Goal: Information Seeking & Learning: Learn about a topic

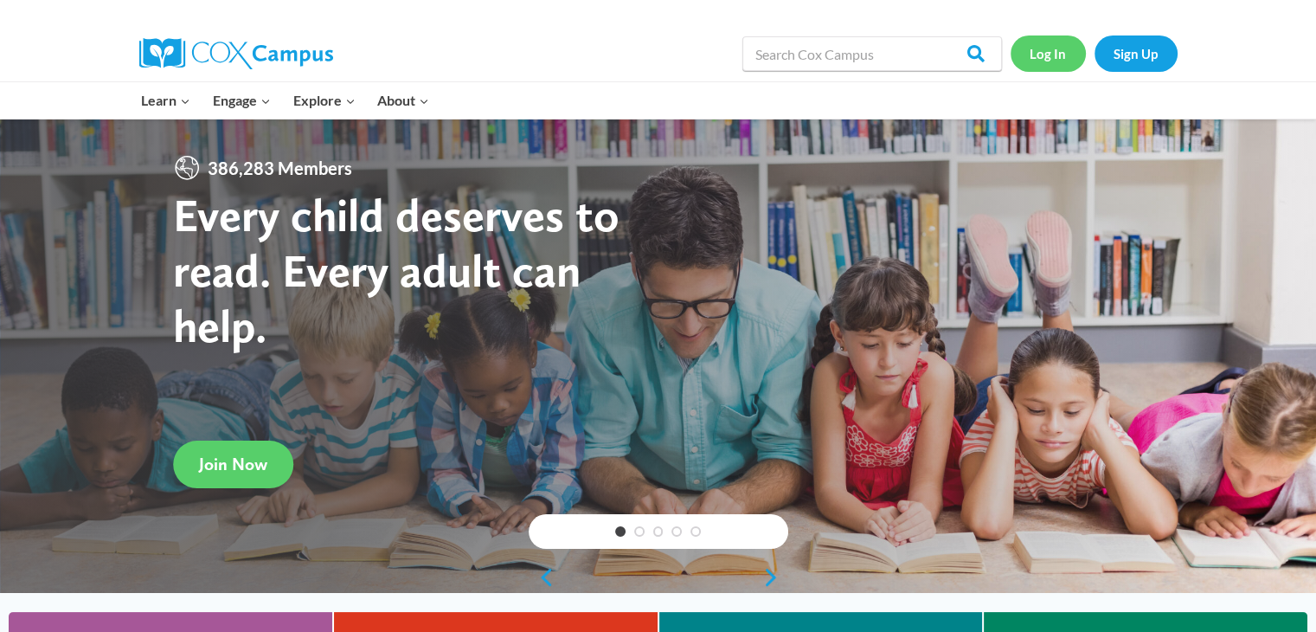
click at [1033, 55] on link "Log In" at bounding box center [1048, 52] width 75 height 35
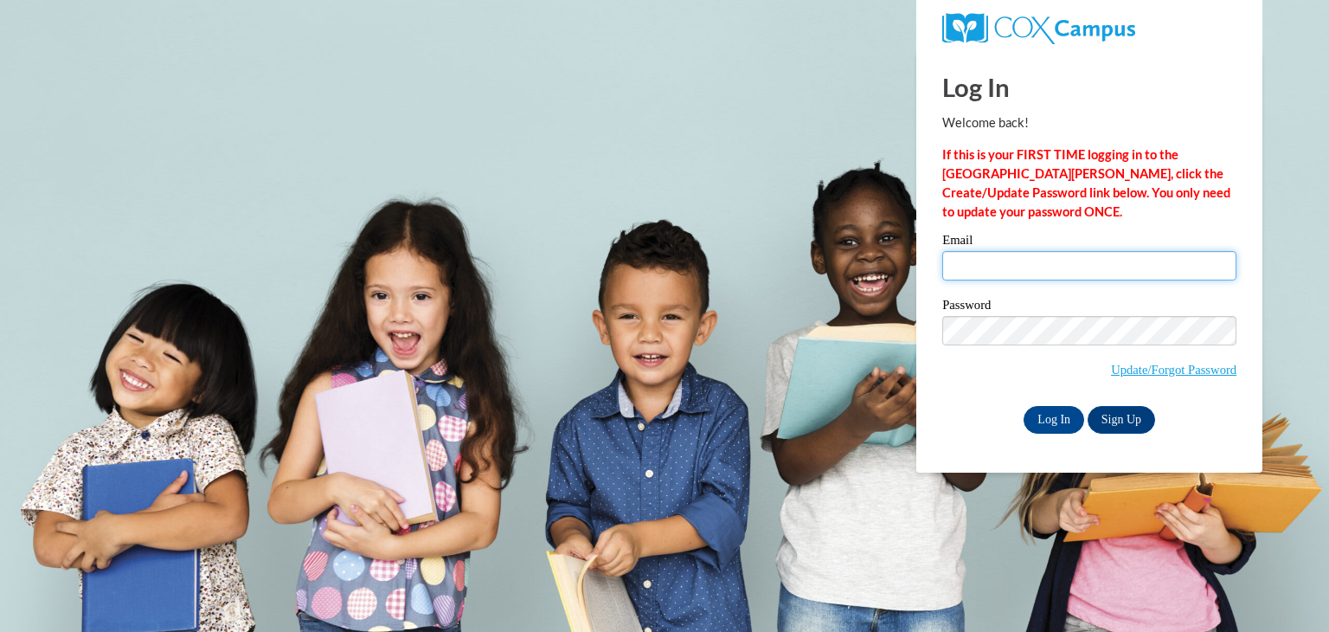
click at [1064, 261] on input "Email" at bounding box center [1089, 265] width 294 height 29
type input "jcfoster7@crimson.ua.edu"
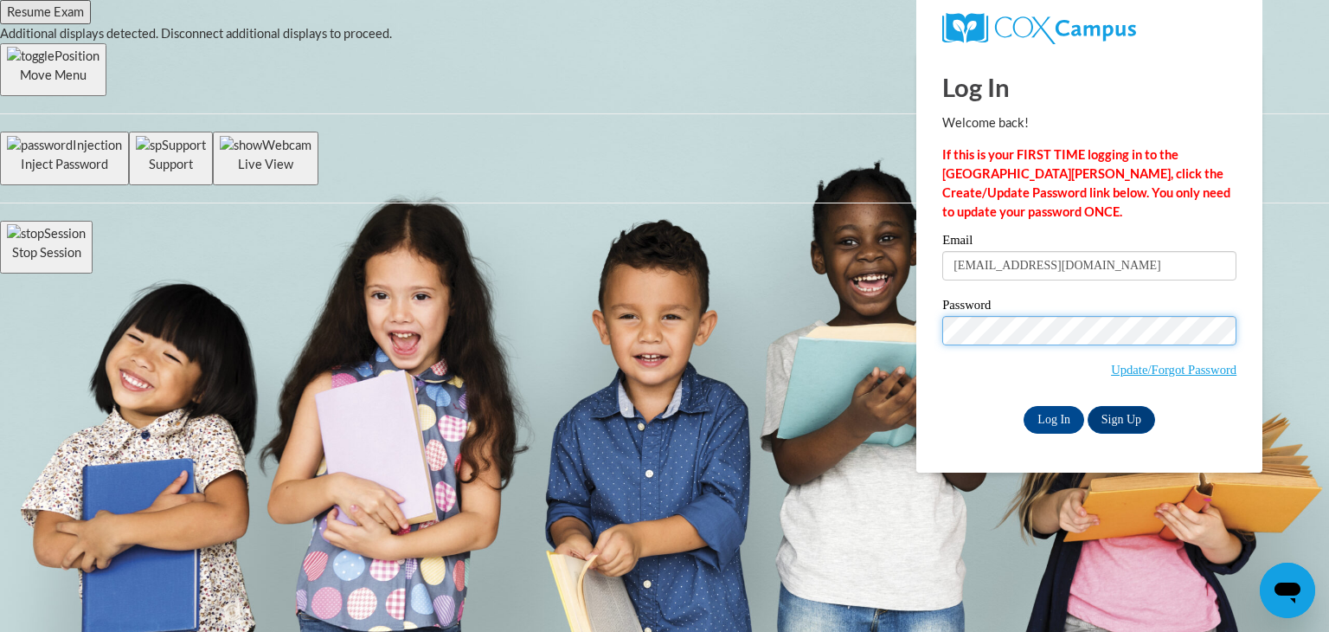
click at [1024, 406] on input "Log In" at bounding box center [1054, 420] width 61 height 28
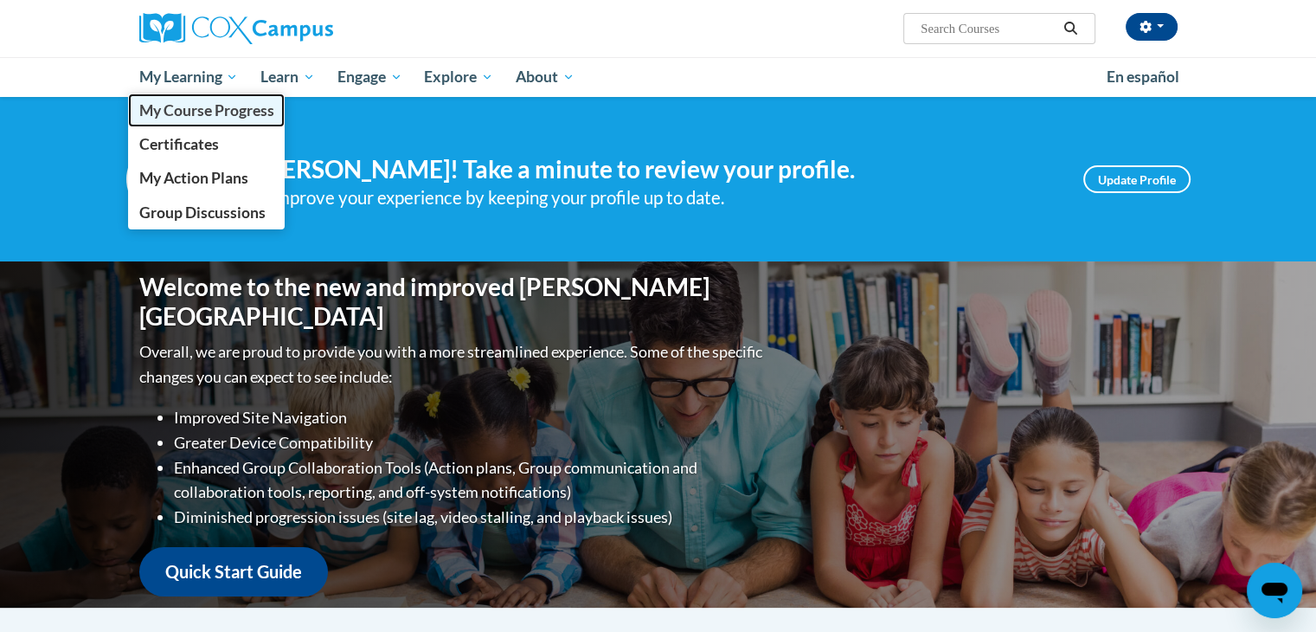
click at [221, 111] on span "My Course Progress" at bounding box center [205, 110] width 135 height 18
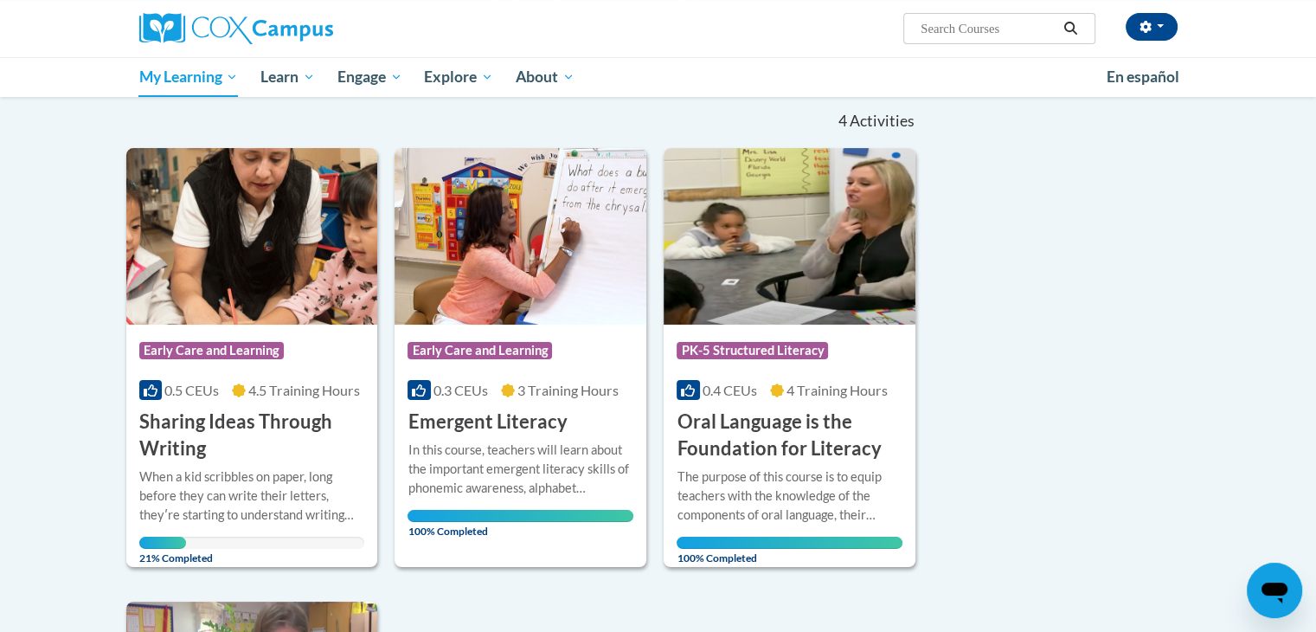
scroll to position [177, 0]
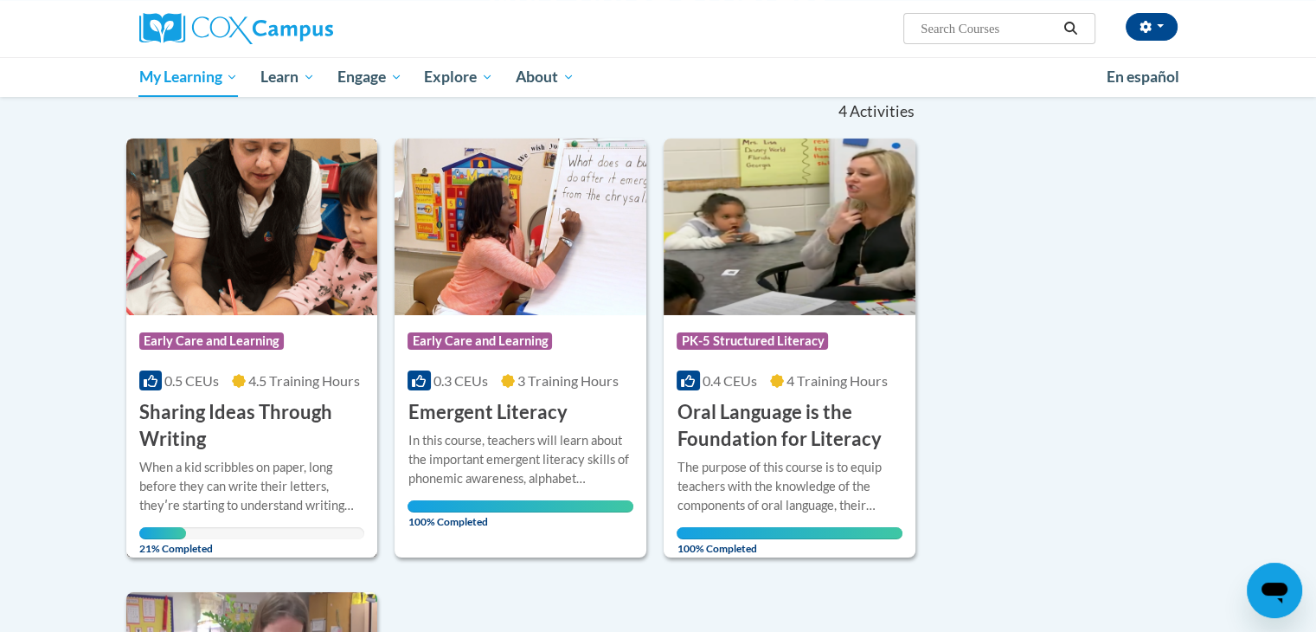
click at [254, 338] on span "Early Care and Learning" at bounding box center [211, 340] width 145 height 17
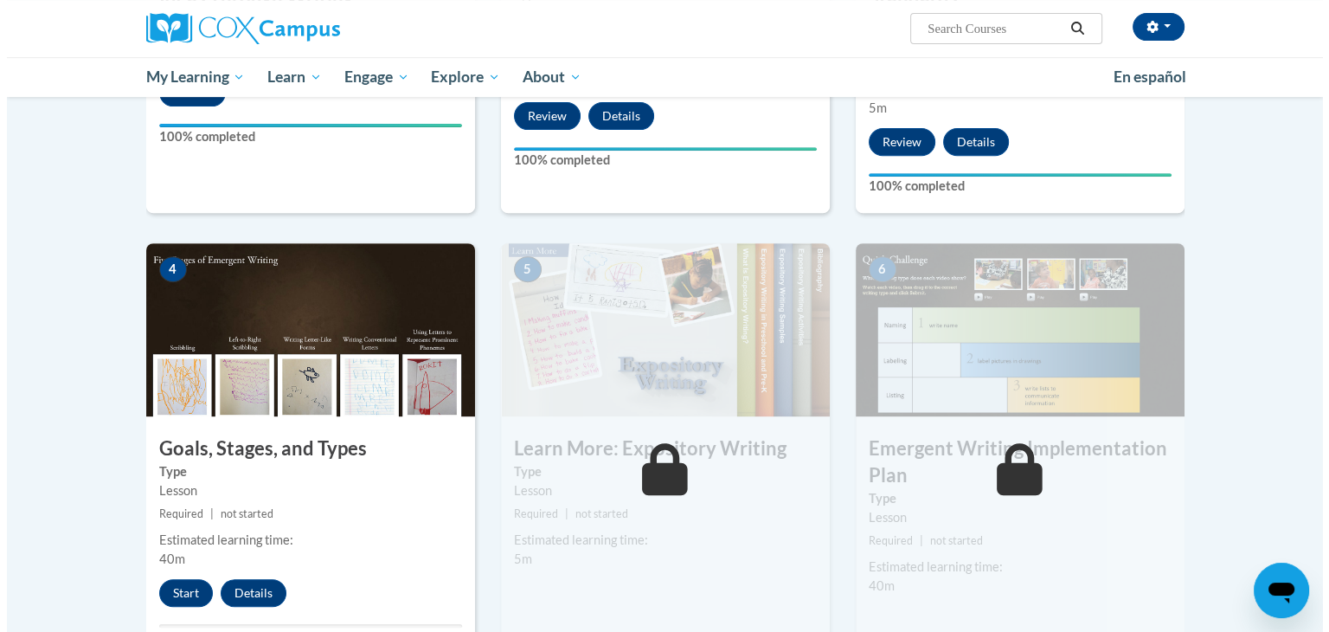
scroll to position [690, 0]
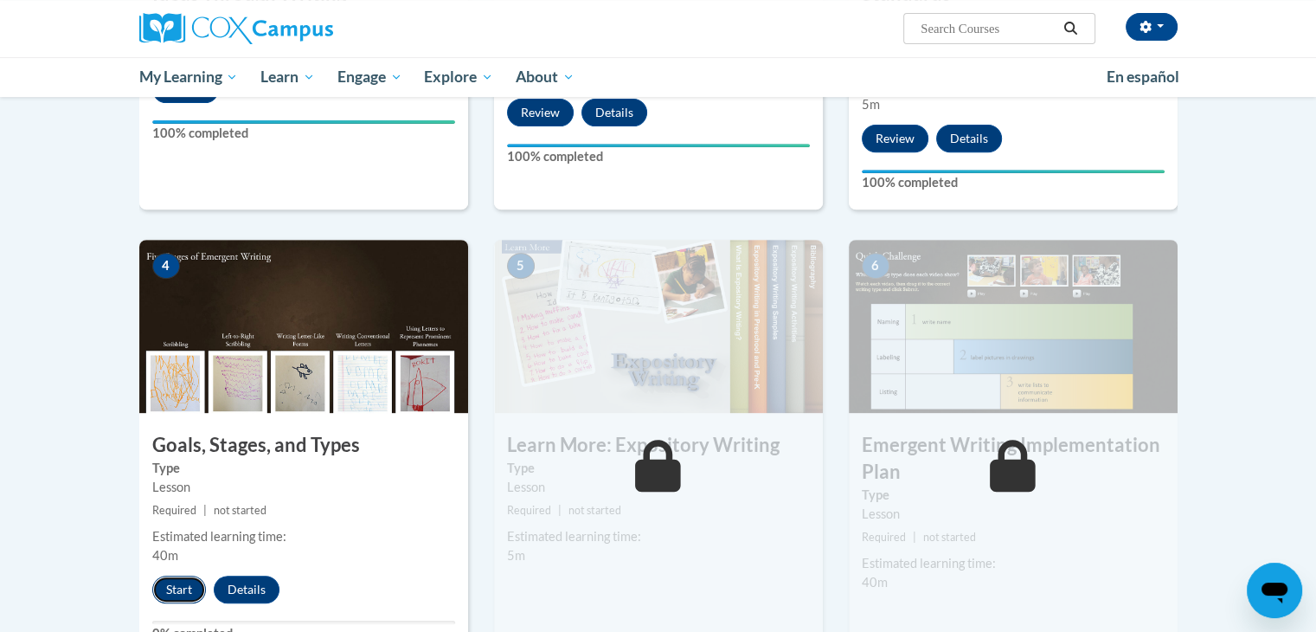
click at [179, 576] on button "Start" at bounding box center [179, 590] width 54 height 28
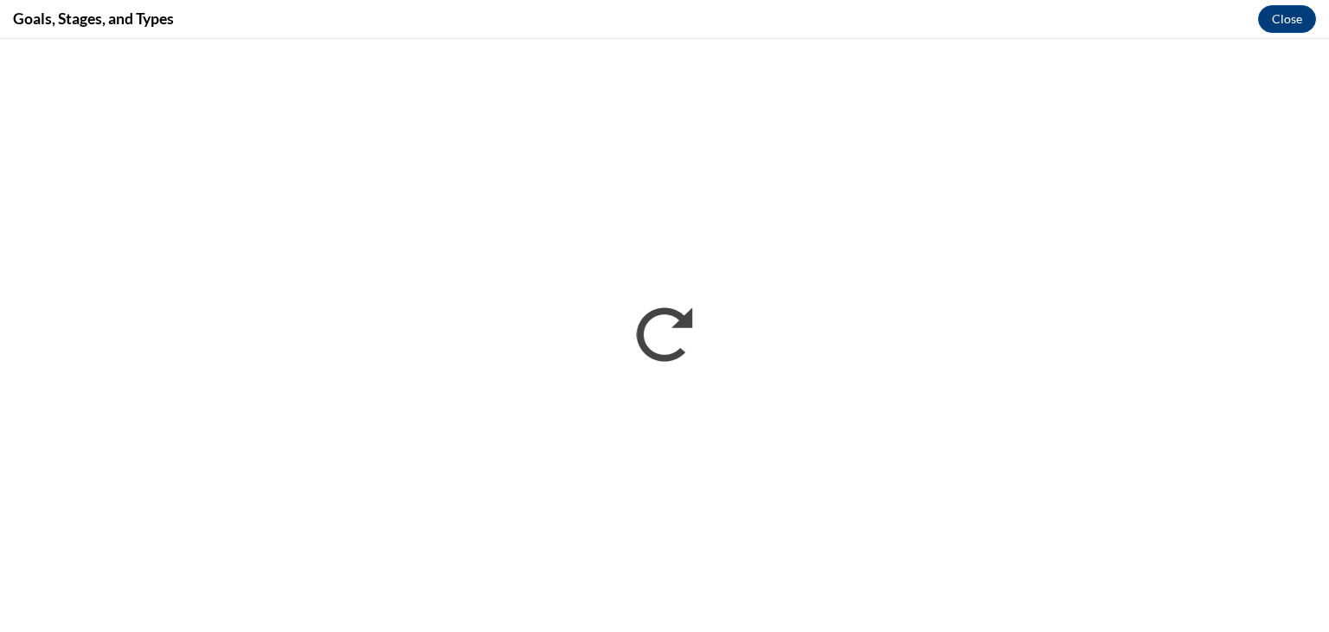
scroll to position [0, 0]
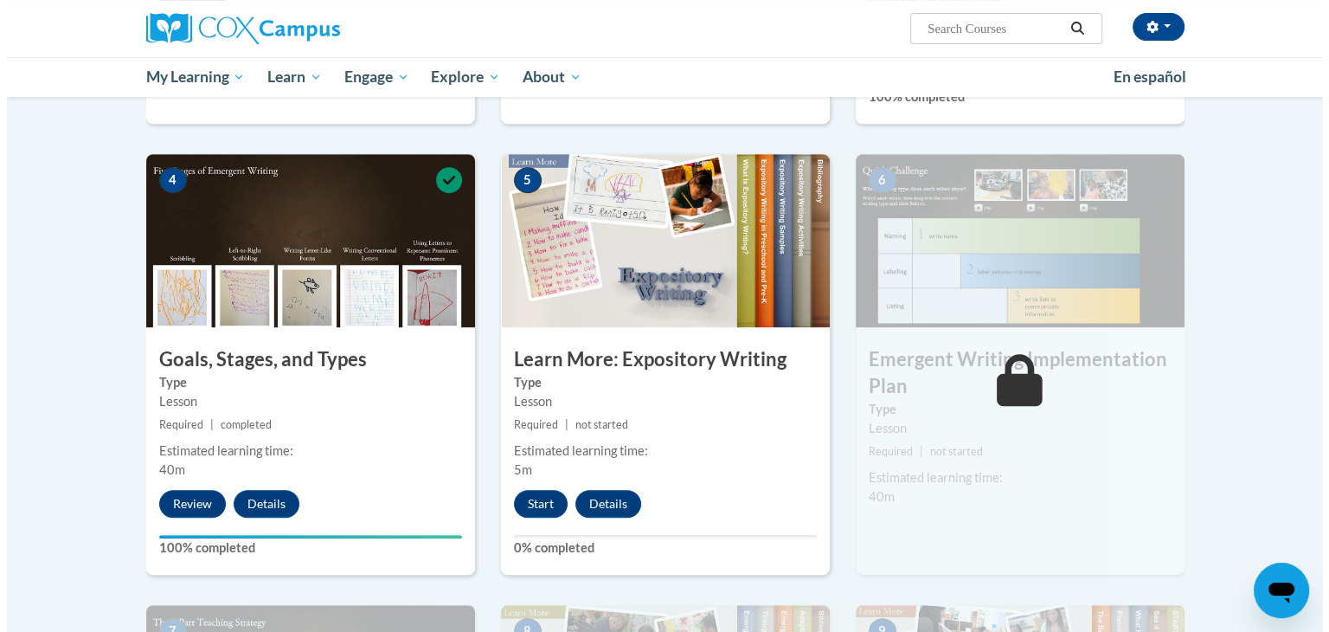
scroll to position [801, 0]
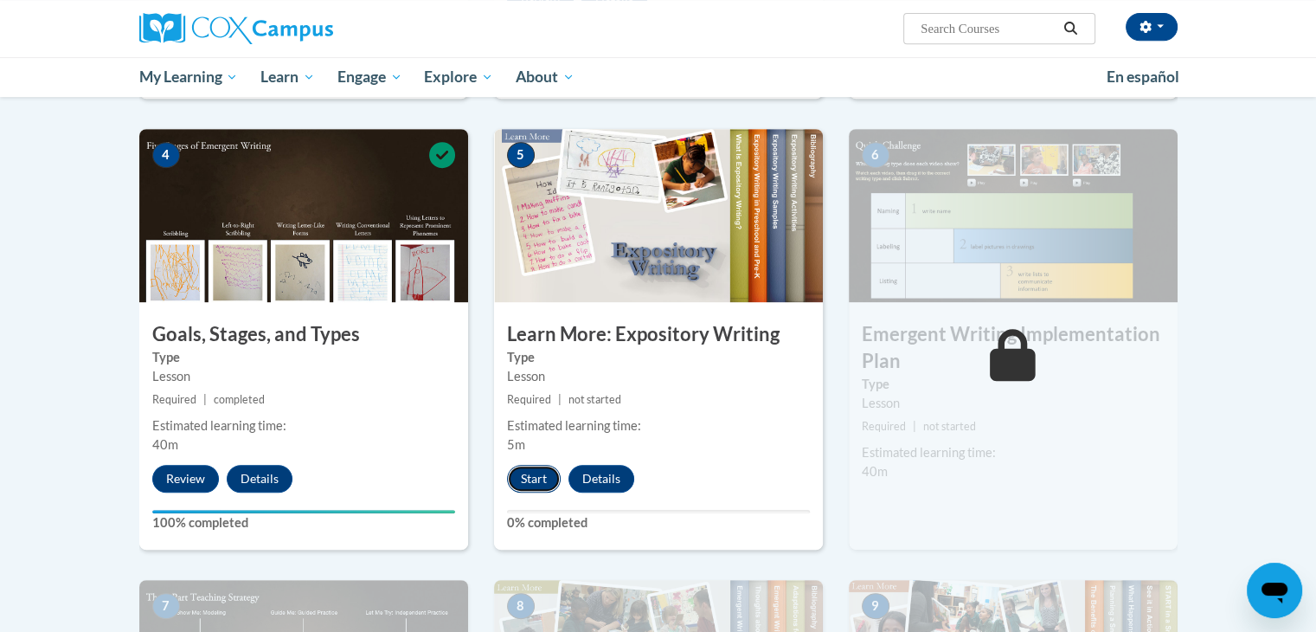
click at [528, 465] on button "Start" at bounding box center [534, 479] width 54 height 28
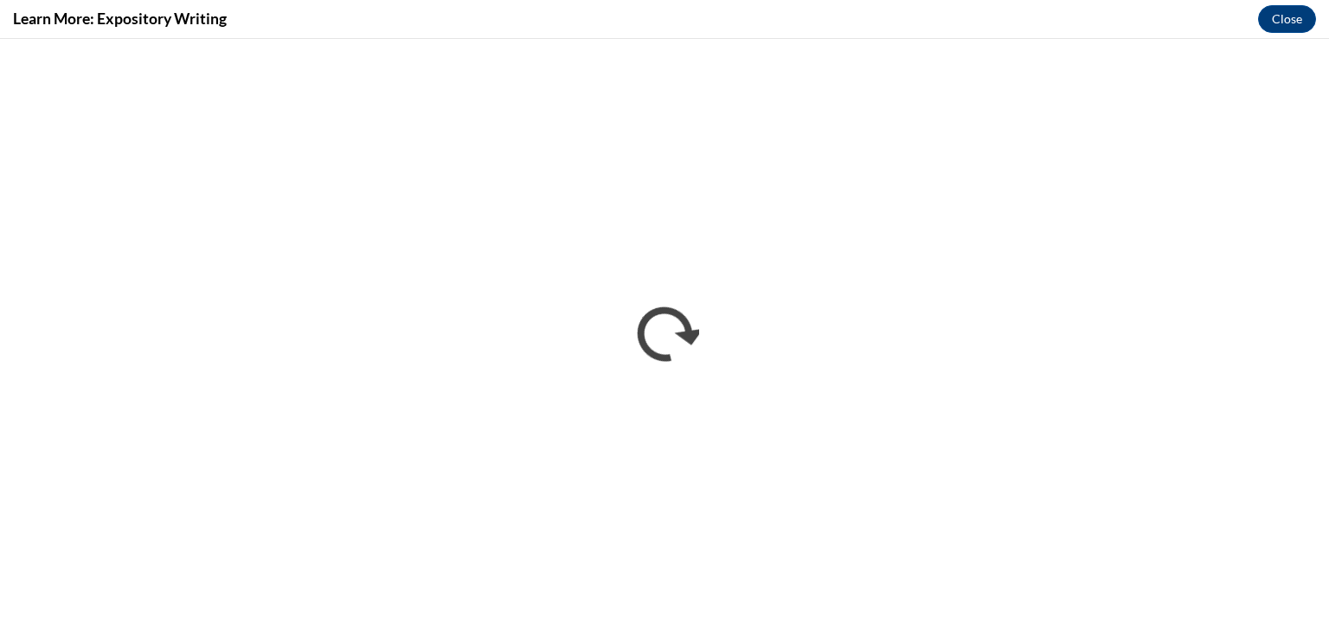
scroll to position [0, 0]
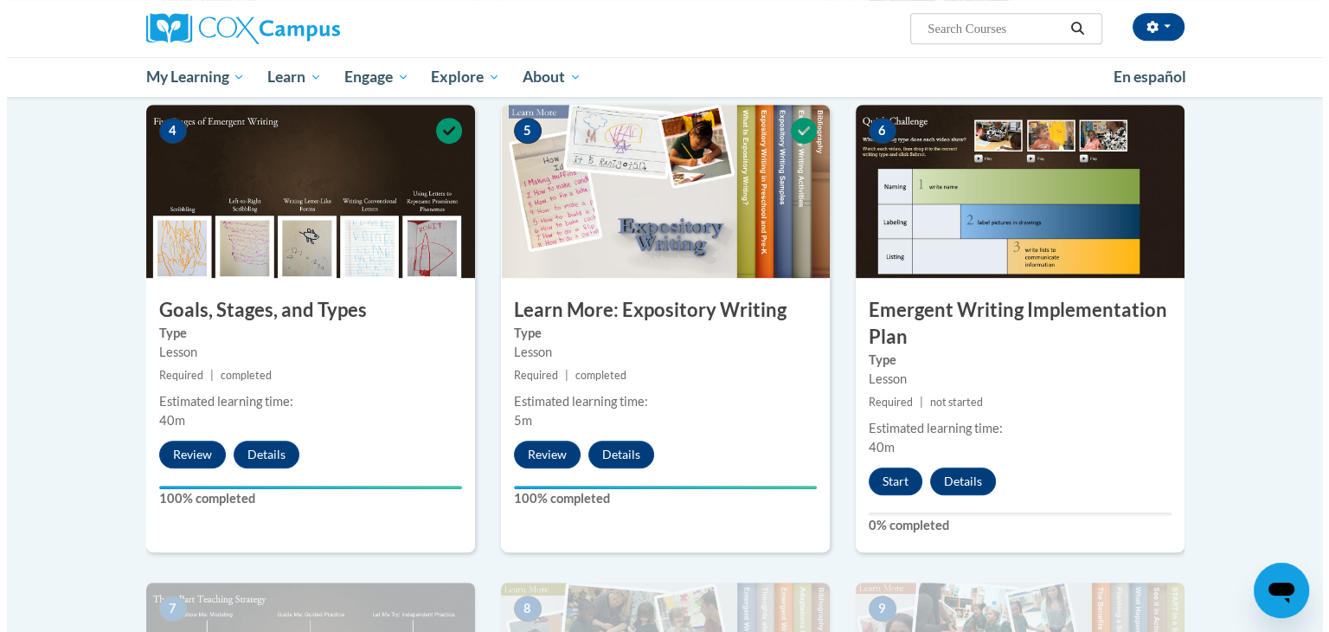
scroll to position [841, 0]
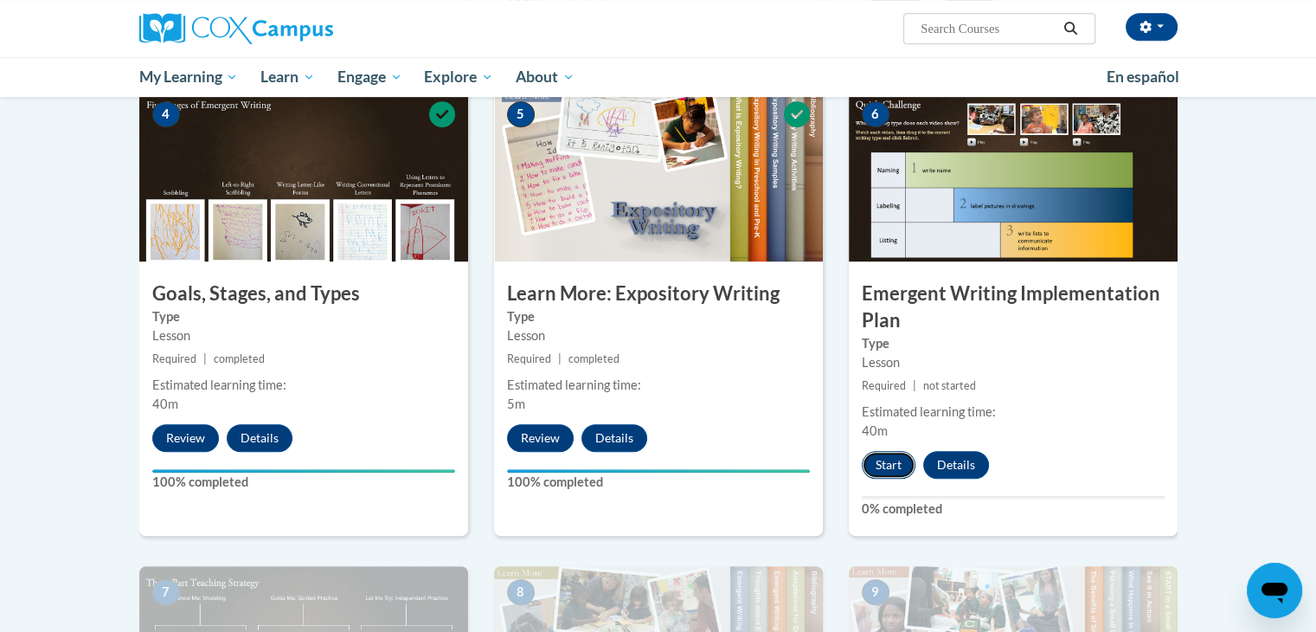
click at [895, 451] on button "Start" at bounding box center [889, 465] width 54 height 28
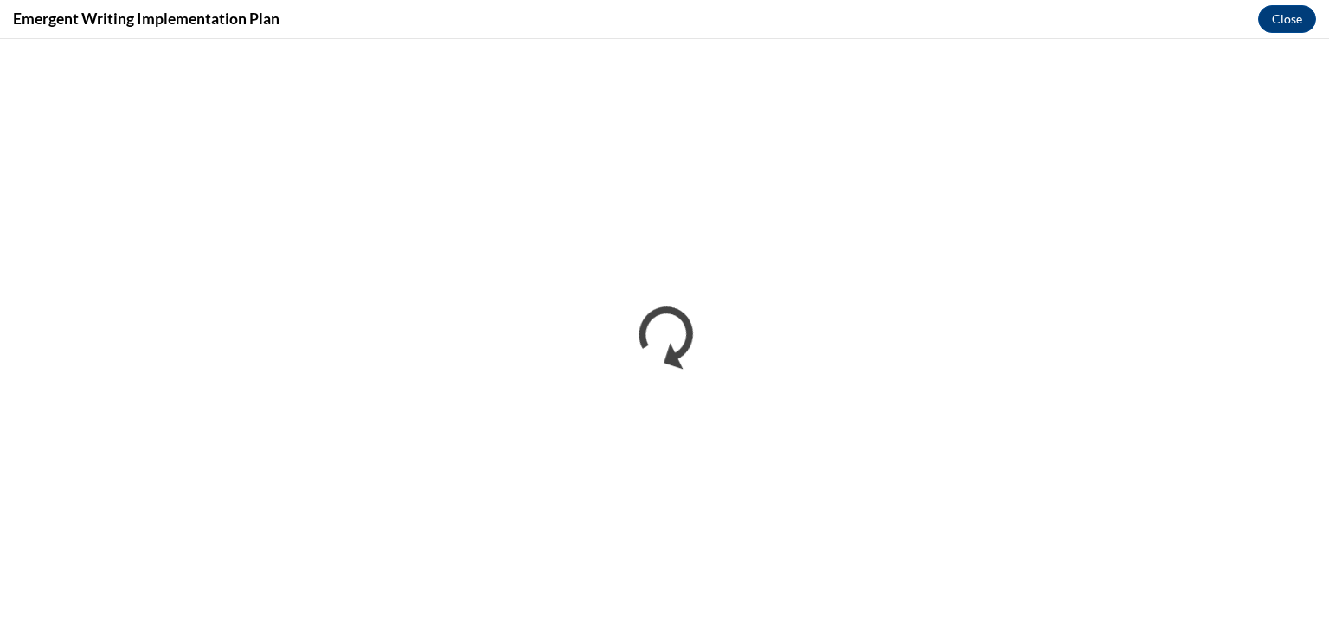
scroll to position [0, 0]
